Goal: Information Seeking & Learning: Learn about a topic

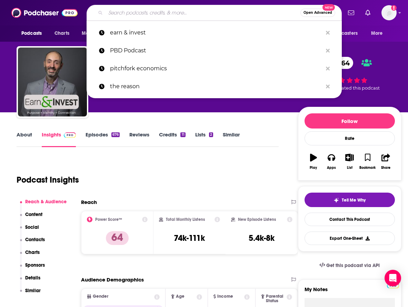
click at [182, 10] on input "Search podcasts, credits, & more..." at bounding box center [203, 12] width 195 height 11
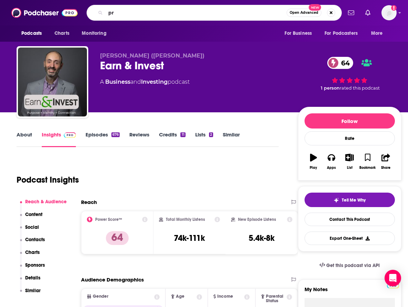
type input "p"
type input "conversations with [PERSON_NAME]"
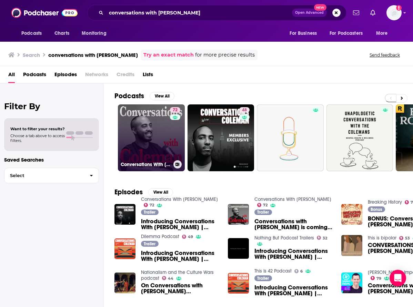
click at [164, 142] on link "72 Conversations With [PERSON_NAME]" at bounding box center [151, 137] width 67 height 67
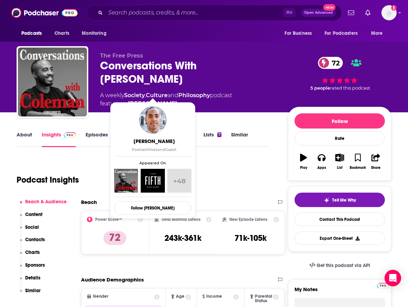
drag, startPoint x: 183, startPoint y: 93, endPoint x: 177, endPoint y: 92, distance: 6.3
click at [177, 100] on span "featuring [PERSON_NAME]" at bounding box center [166, 104] width 132 height 8
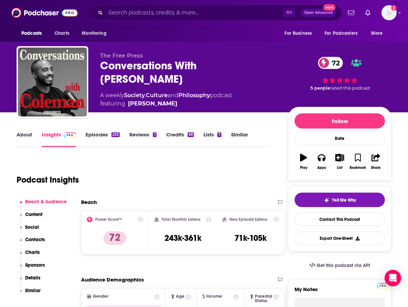
copy span "[PERSON_NAME]"
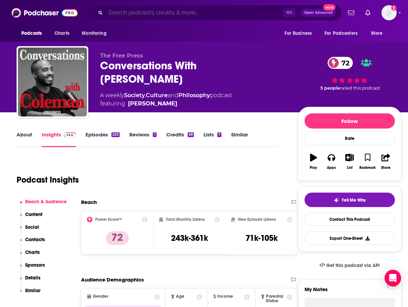
click at [120, 12] on input "Search podcasts, credits, & more..." at bounding box center [194, 12] width 177 height 11
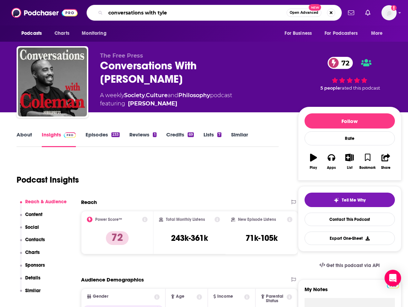
type input "conversations with [PERSON_NAME]"
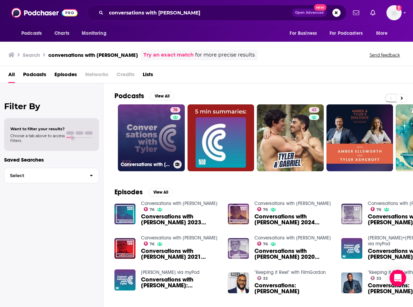
click at [144, 141] on link "76 Conversations with [PERSON_NAME]" at bounding box center [151, 137] width 67 height 67
